Goal: Task Accomplishment & Management: Manage account settings

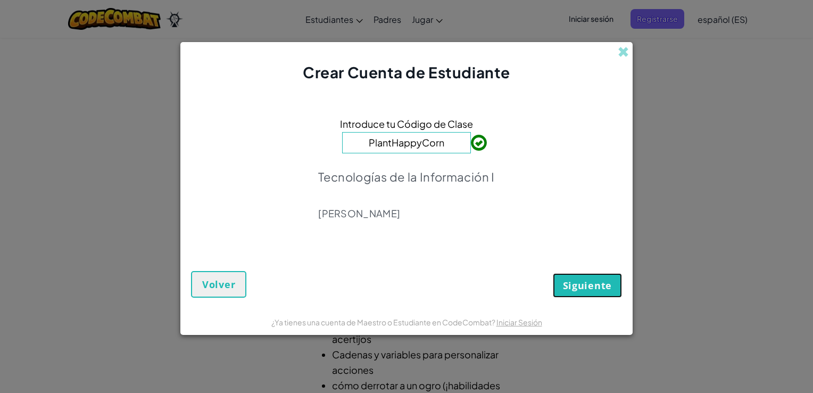
click at [581, 280] on span "Siguiente" at bounding box center [587, 285] width 49 height 13
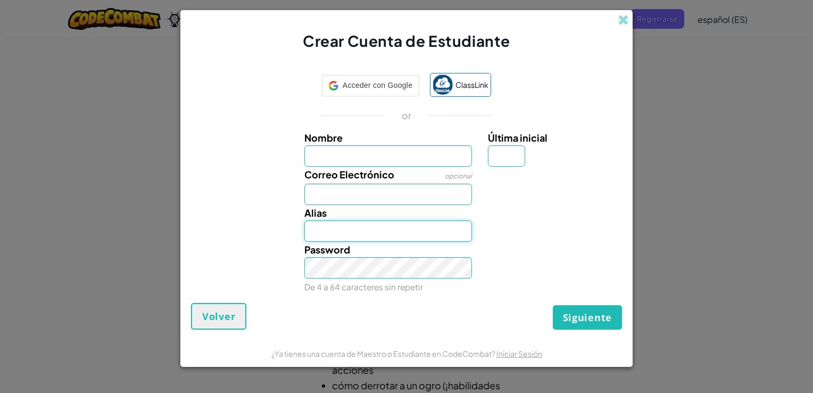
type input "[EMAIL_ADDRESS][DOMAIN_NAME]"
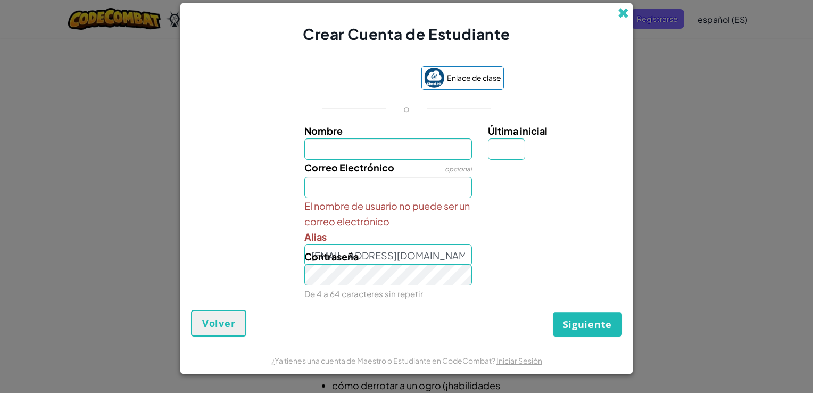
click at [623, 10] on span at bounding box center [623, 12] width 11 height 11
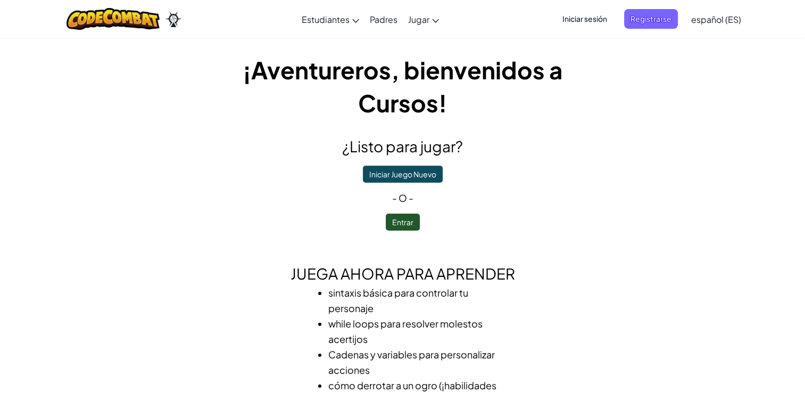
click at [593, 28] on span "Iniciar sesión" at bounding box center [584, 19] width 57 height 20
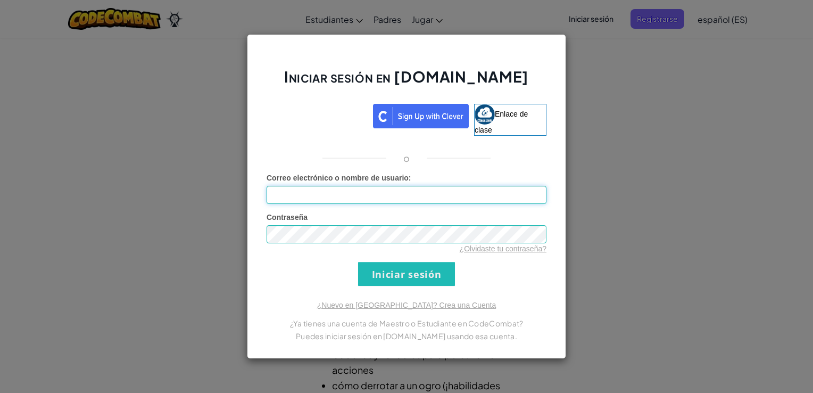
type input "[EMAIL_ADDRESS][DOMAIN_NAME]"
click at [423, 270] on input "Iniciar sesión" at bounding box center [406, 274] width 97 height 24
